Goal: Task Accomplishment & Management: Use online tool/utility

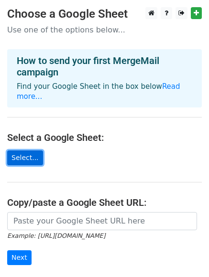
click at [26, 150] on link "Select..." at bounding box center [25, 157] width 36 height 15
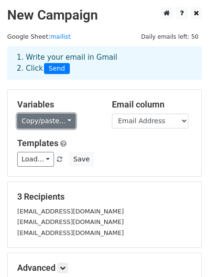
click at [52, 121] on link "Copy/paste..." at bounding box center [46, 121] width 58 height 15
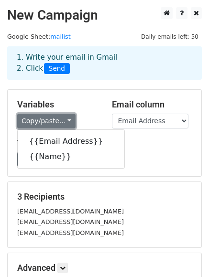
click at [52, 121] on link "Copy/paste..." at bounding box center [46, 121] width 58 height 15
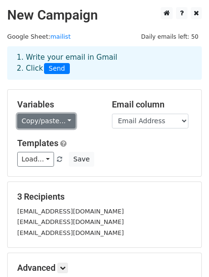
click at [54, 119] on link "Copy/paste..." at bounding box center [46, 121] width 58 height 15
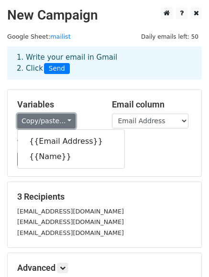
click at [54, 119] on link "Copy/paste..." at bounding box center [46, 121] width 58 height 15
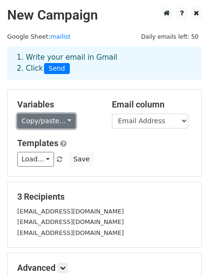
click at [54, 119] on link "Copy/paste..." at bounding box center [46, 121] width 58 height 15
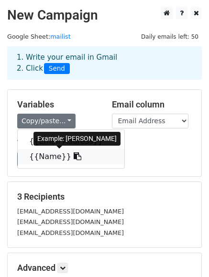
click at [46, 157] on link "{{Name}}" at bounding box center [71, 156] width 106 height 15
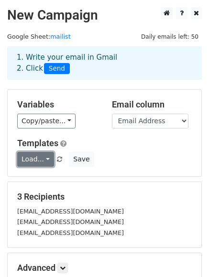
click at [30, 162] on link "Load..." at bounding box center [35, 159] width 37 height 15
click at [40, 159] on link "Load..." at bounding box center [35, 159] width 37 height 15
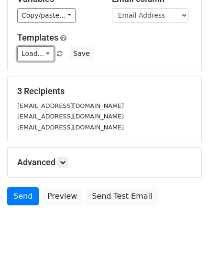
scroll to position [115, 0]
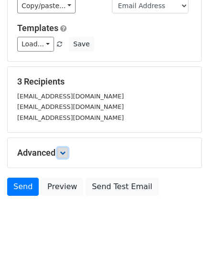
click at [65, 155] on icon at bounding box center [63, 153] width 6 height 6
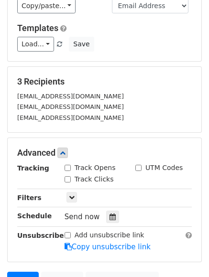
click at [68, 166] on input "Track Opens" at bounding box center [67, 168] width 6 height 6
checkbox input "true"
click at [68, 178] on input "Track Clicks" at bounding box center [67, 179] width 6 height 6
checkbox input "true"
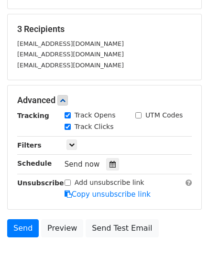
scroll to position [172, 0]
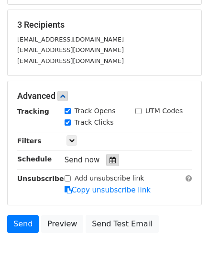
click at [109, 161] on icon at bounding box center [112, 160] width 6 height 7
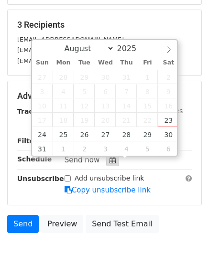
click at [109, 161] on icon at bounding box center [112, 160] width 6 height 7
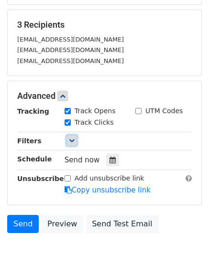
click at [69, 137] on link at bounding box center [71, 140] width 11 height 11
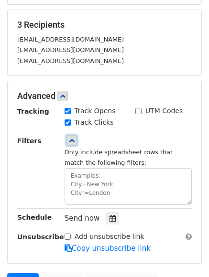
click at [69, 137] on link at bounding box center [71, 140] width 11 height 11
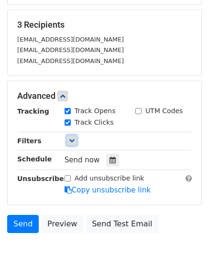
click at [69, 137] on link at bounding box center [71, 140] width 11 height 11
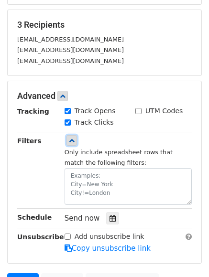
click at [69, 137] on link at bounding box center [71, 140] width 11 height 11
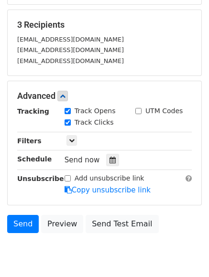
click at [22, 165] on div "Schedule" at bounding box center [33, 160] width 47 height 13
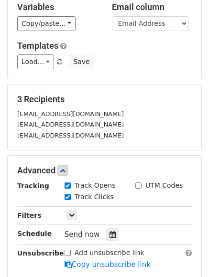
scroll to position [40, 0]
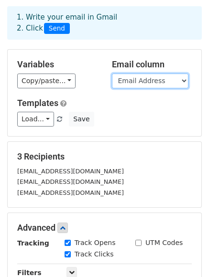
click at [151, 79] on select "Email Address Name" at bounding box center [150, 81] width 76 height 15
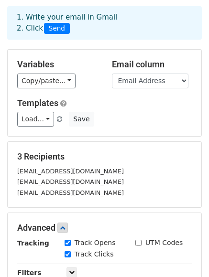
click at [138, 101] on h5 "Templates" at bounding box center [104, 103] width 174 height 11
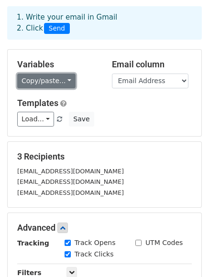
click at [47, 78] on link "Copy/paste..." at bounding box center [46, 81] width 58 height 15
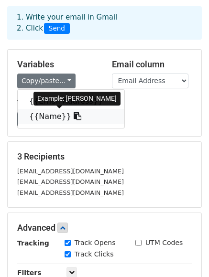
click at [43, 116] on link "{{Name}}" at bounding box center [71, 116] width 106 height 15
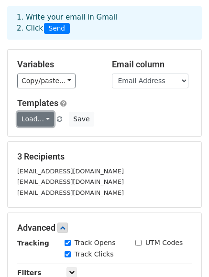
click at [40, 122] on link "Load..." at bounding box center [35, 119] width 37 height 15
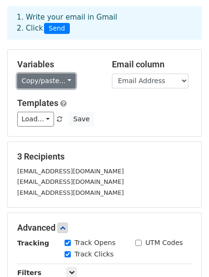
click at [31, 83] on link "Copy/paste..." at bounding box center [46, 81] width 58 height 15
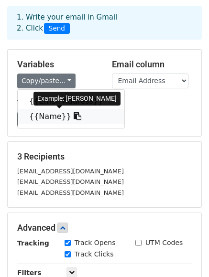
click at [41, 117] on link "{{Name}}" at bounding box center [71, 116] width 106 height 15
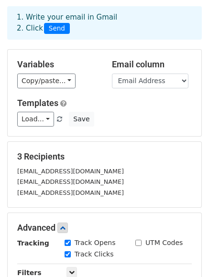
scroll to position [212, 0]
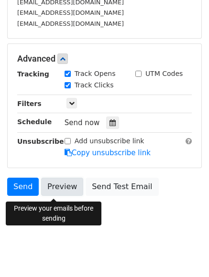
click at [52, 188] on link "Preview" at bounding box center [62, 187] width 42 height 18
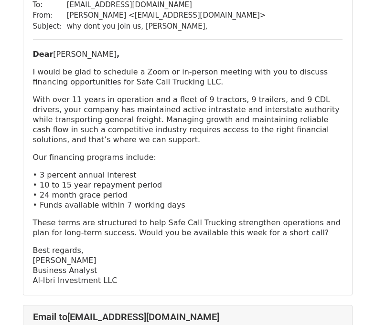
scroll to position [57, 0]
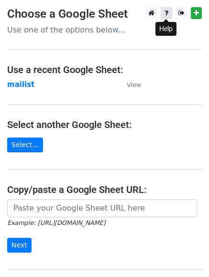
click at [165, 11] on icon at bounding box center [166, 13] width 4 height 7
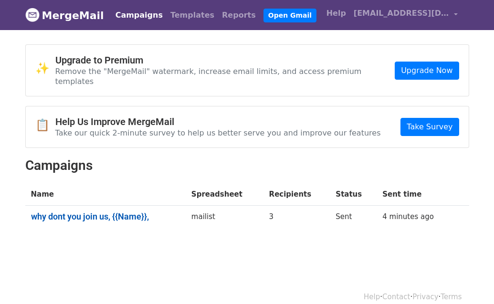
click at [112, 211] on link "why dont you join us, {{Name}}," at bounding box center [105, 216] width 149 height 11
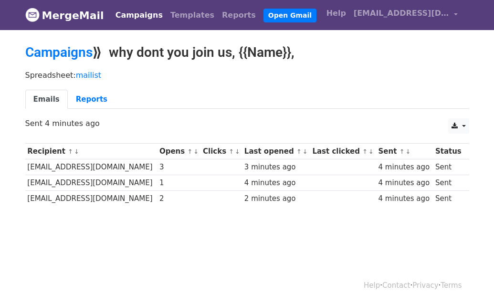
click at [159, 202] on div "2" at bounding box center [178, 198] width 39 height 11
click at [135, 171] on td "[EMAIL_ADDRESS][DOMAIN_NAME]" at bounding box center [91, 167] width 132 height 16
click at [91, 166] on td "[EMAIL_ADDRESS][DOMAIN_NAME]" at bounding box center [91, 167] width 132 height 16
click at [128, 174] on td "[EMAIL_ADDRESS][DOMAIN_NAME]" at bounding box center [91, 167] width 132 height 16
